Goal: Information Seeking & Learning: Check status

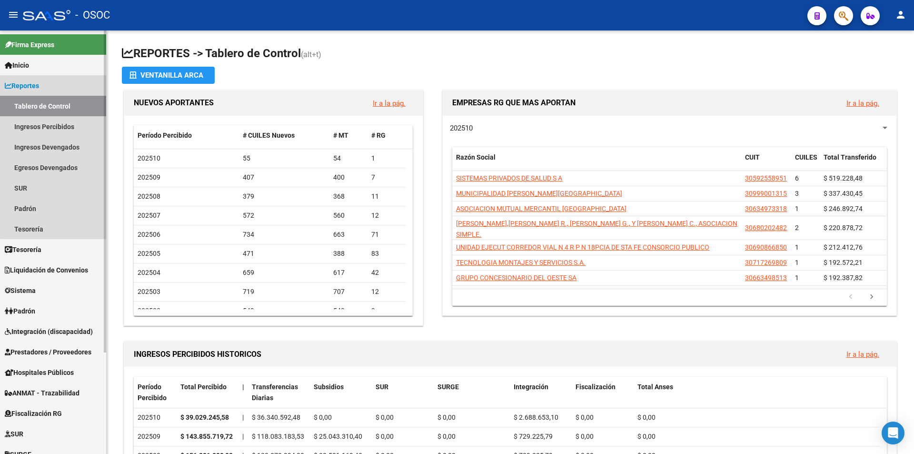
click at [72, 89] on link "Reportes" at bounding box center [53, 85] width 106 height 20
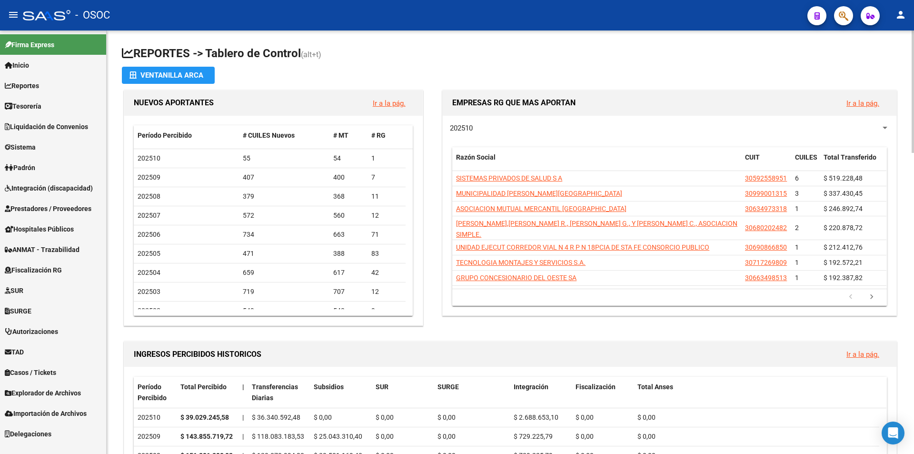
click at [60, 393] on span "Explorador de Archivos" at bounding box center [43, 393] width 76 height 10
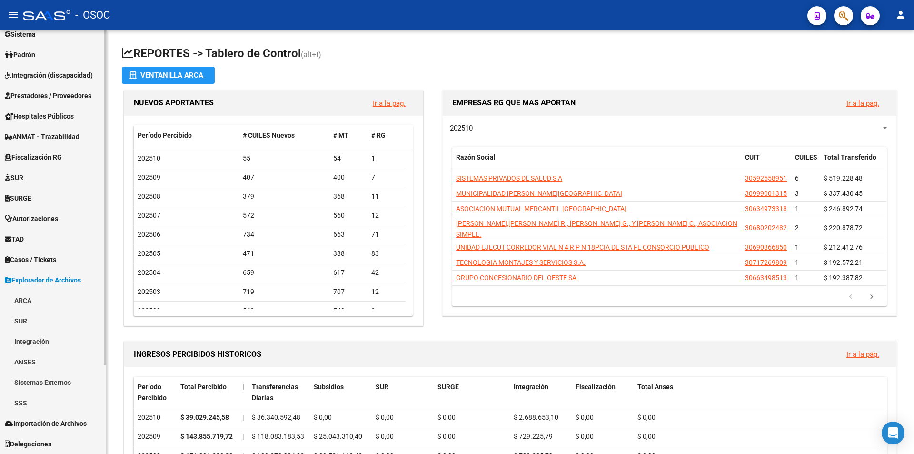
click at [32, 304] on link "ARCA" at bounding box center [53, 300] width 106 height 20
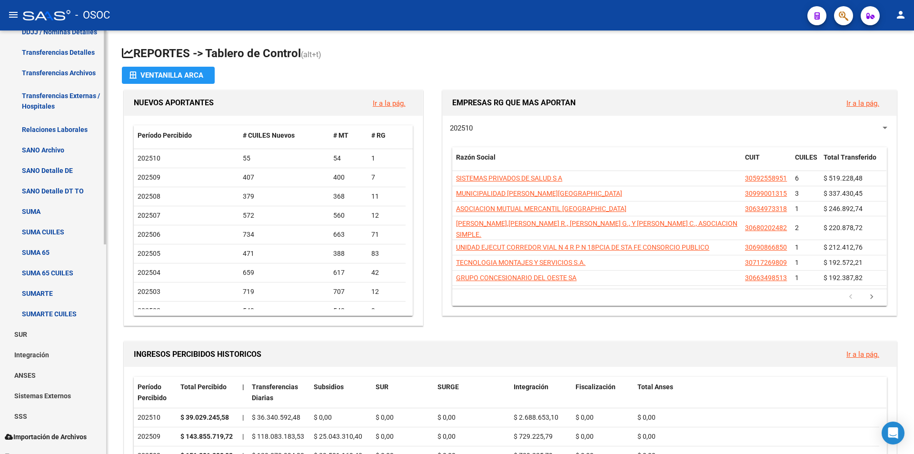
scroll to position [307, 0]
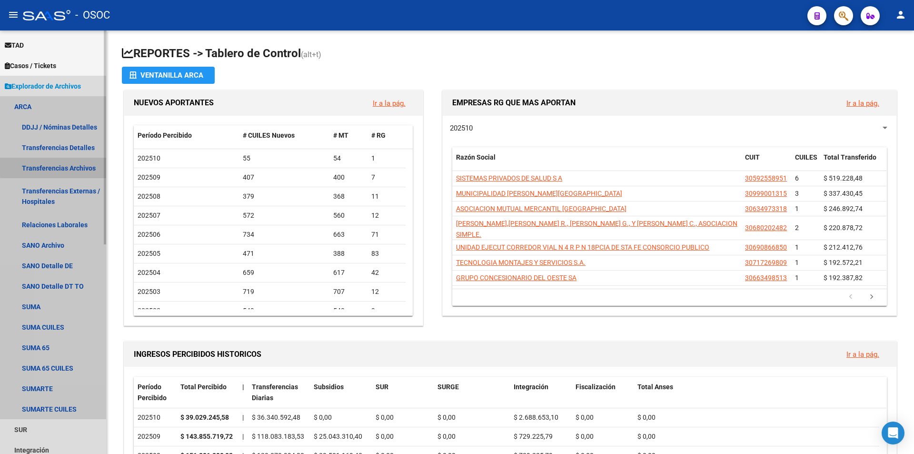
click at [53, 163] on link "Transferencias Archivos" at bounding box center [53, 168] width 106 height 20
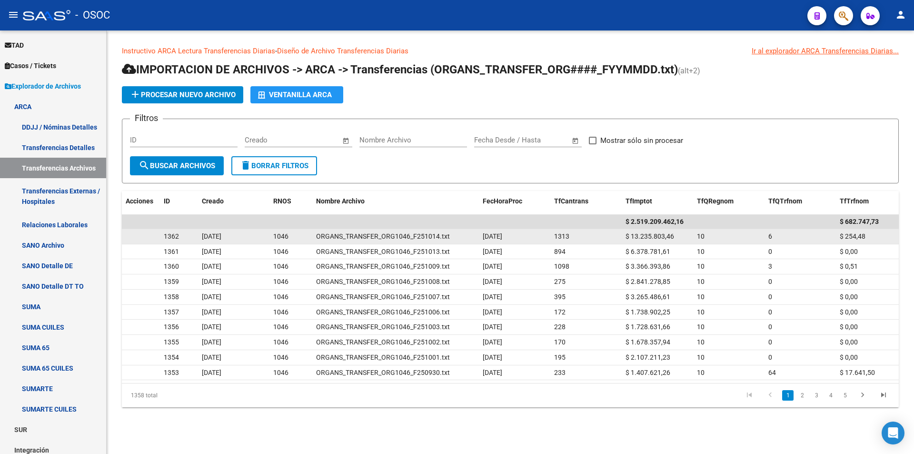
click at [643, 237] on span "$ 13.235.803,46" at bounding box center [650, 236] width 49 height 8
copy span "13.235.803,46"
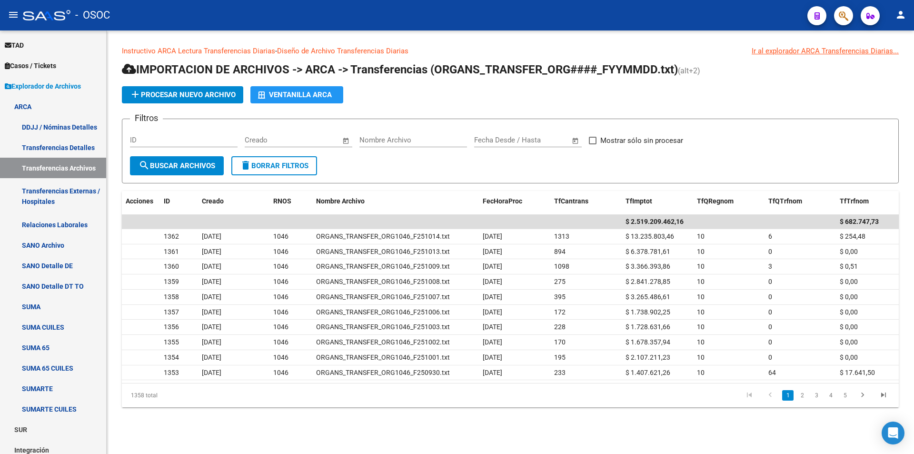
click at [531, 101] on div "add Procesar nuevo archivo Ventanilla ARCA" at bounding box center [510, 94] width 777 height 17
click at [74, 61] on link "Casos / Tickets" at bounding box center [53, 65] width 106 height 20
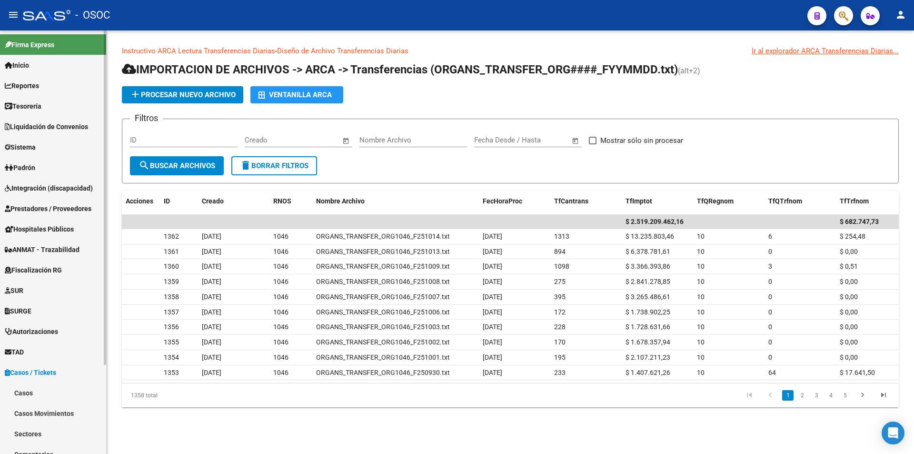
click at [89, 121] on link "Liquidación de Convenios" at bounding box center [53, 126] width 106 height 20
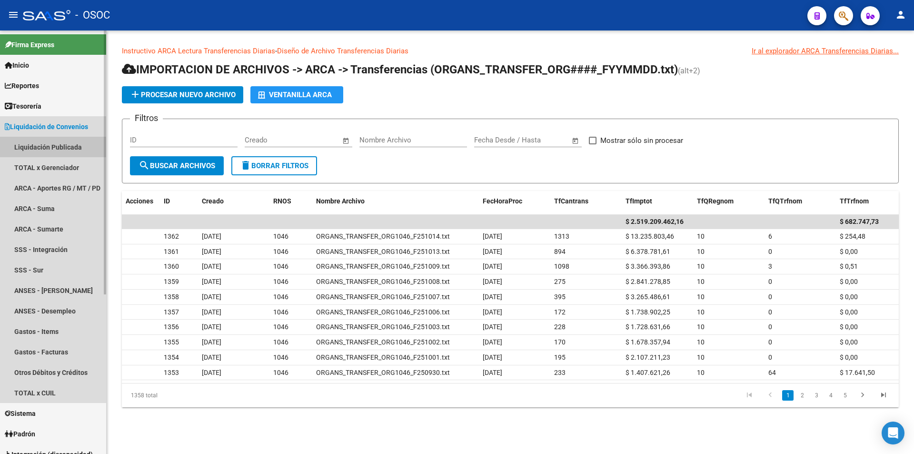
click at [74, 148] on link "Liquidación Publicada" at bounding box center [53, 147] width 106 height 20
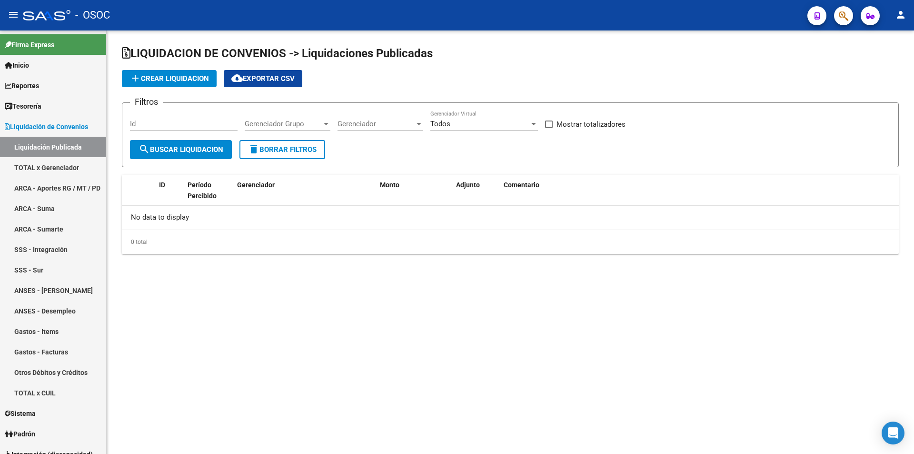
checkbox input "true"
click at [154, 110] on form "Filtros Todas Período Percibido Id Gerenciador Grupo Gerenciador Grupo Gerencia…" at bounding box center [510, 134] width 777 height 65
click at [154, 119] on div "Todas Período Percibido" at bounding box center [184, 120] width 108 height 20
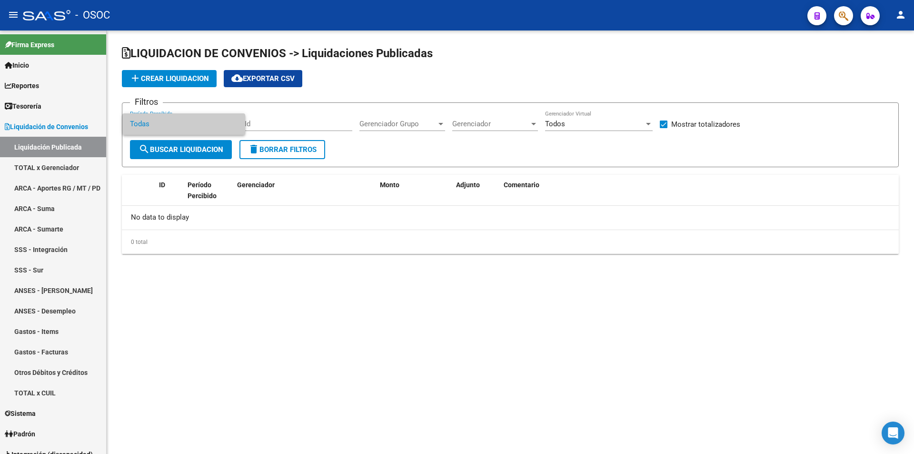
click at [28, 156] on div at bounding box center [457, 227] width 914 height 454
click at [33, 168] on link "TOTAL x Gerenciador" at bounding box center [53, 167] width 106 height 20
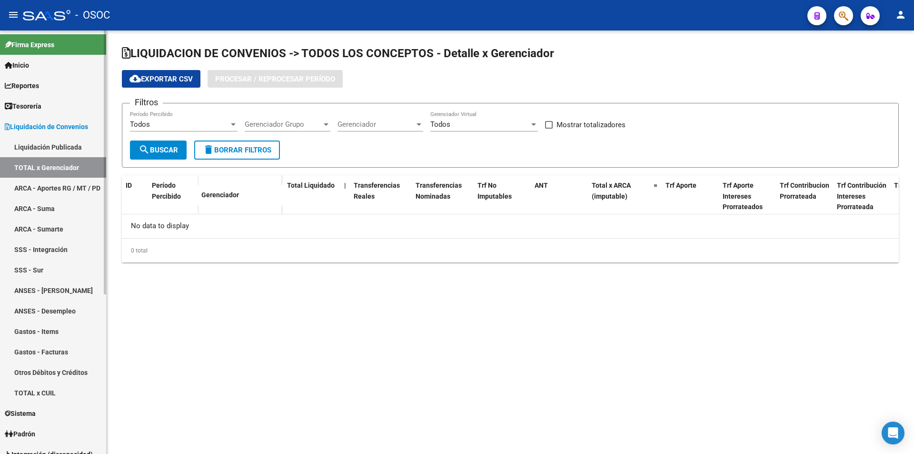
checkbox input "true"
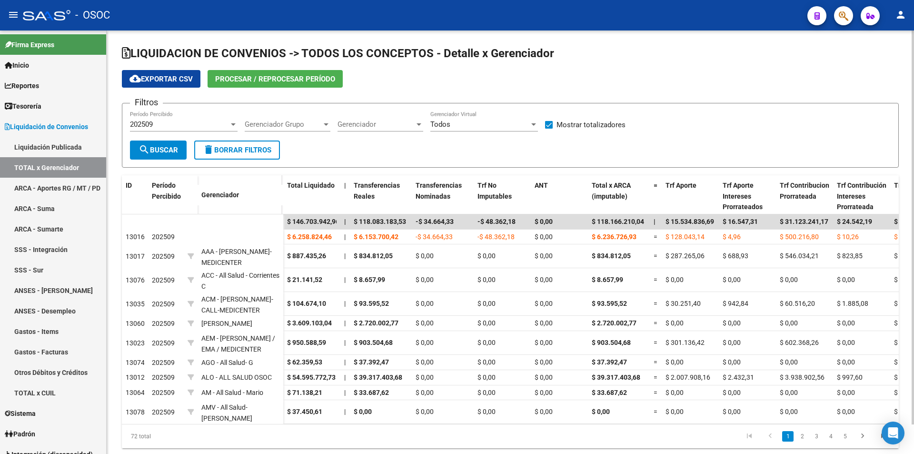
click at [428, 144] on form "Filtros 202509 Período Percibido Gerenciador Grupo Gerenciador Grupo Gerenciado…" at bounding box center [510, 135] width 777 height 65
click at [799, 442] on link "2" at bounding box center [802, 436] width 11 height 10
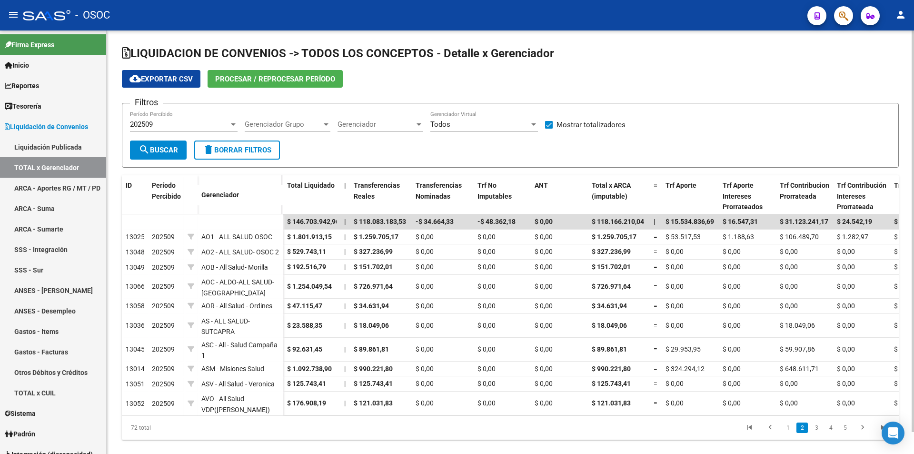
click at [823, 436] on li "3" at bounding box center [817, 428] width 14 height 16
click at [303, 189] on span "Total Liquidado" at bounding box center [311, 185] width 48 height 8
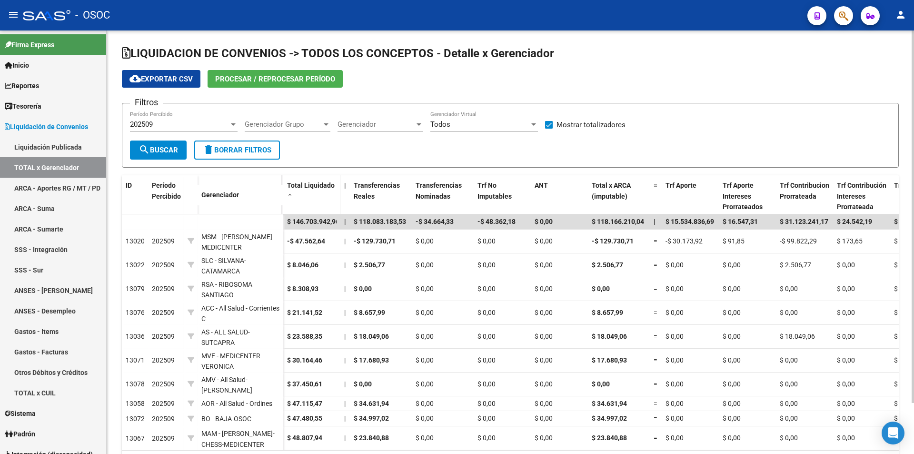
click at [303, 189] on span "Total Liquidado" at bounding box center [311, 185] width 48 height 8
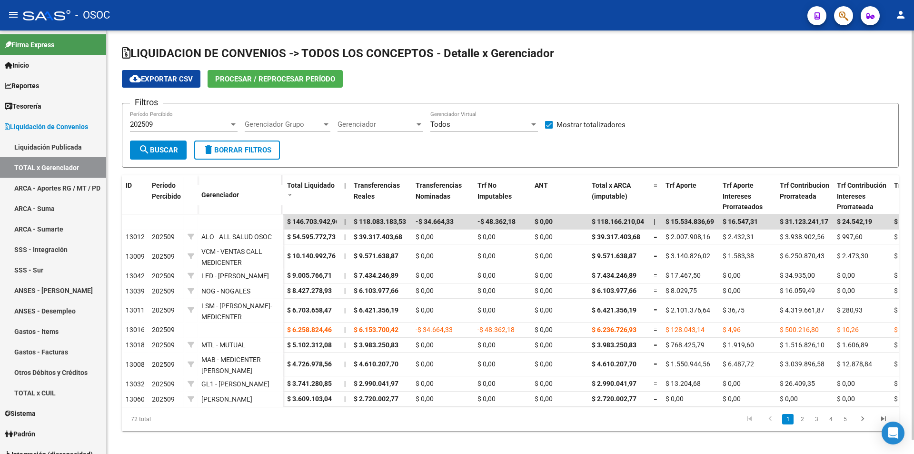
click at [325, 158] on form "Filtros 202509 Período Percibido Gerenciador Grupo Gerenciador Grupo Gerenciado…" at bounding box center [510, 135] width 777 height 65
click at [358, 151] on form "Filtros 202509 Período Percibido Gerenciador Grupo Gerenciador Grupo Gerenciado…" at bounding box center [510, 135] width 777 height 65
click at [806, 423] on link "2" at bounding box center [802, 419] width 11 height 10
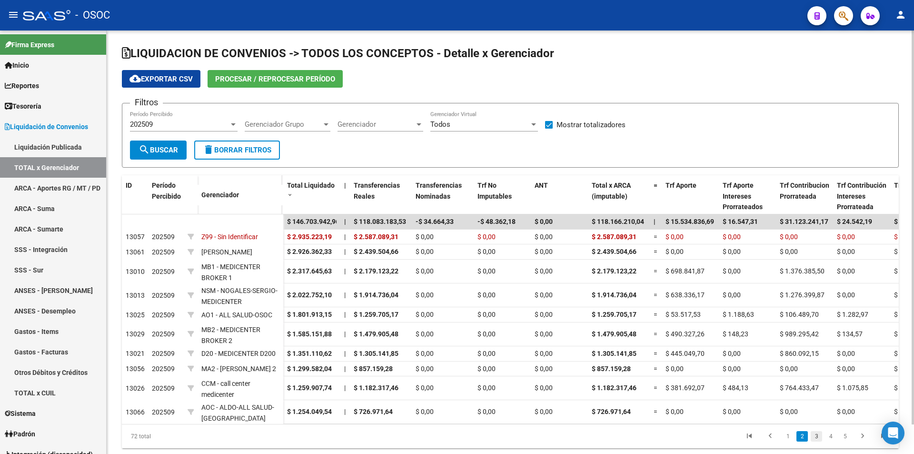
click at [813, 442] on link "3" at bounding box center [816, 436] width 11 height 10
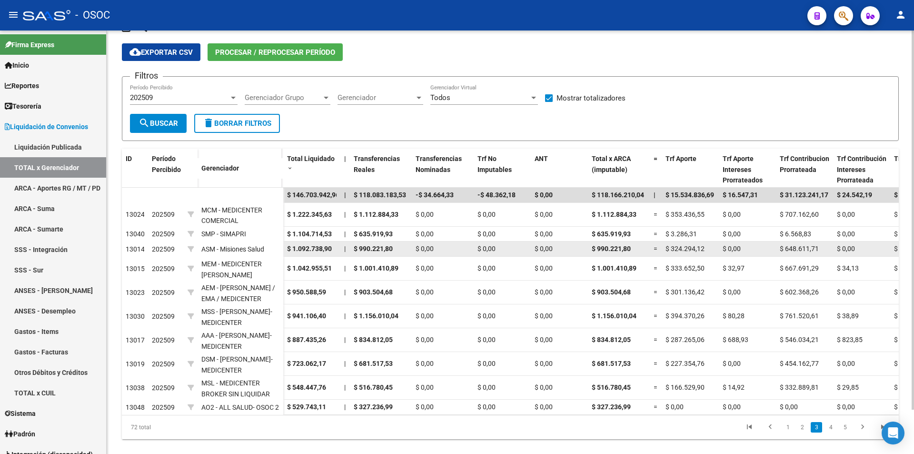
scroll to position [50, 0]
